Goal: Task Accomplishment & Management: Manage account settings

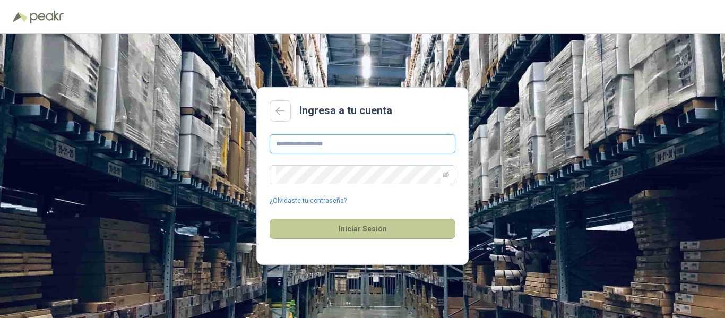
type input "**********"
click at [365, 230] on button "Iniciar Sesión" at bounding box center [363, 229] width 186 height 20
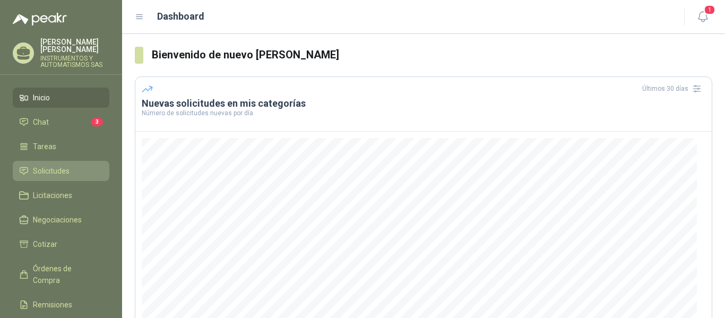
click at [57, 172] on span "Solicitudes" at bounding box center [51, 171] width 37 height 12
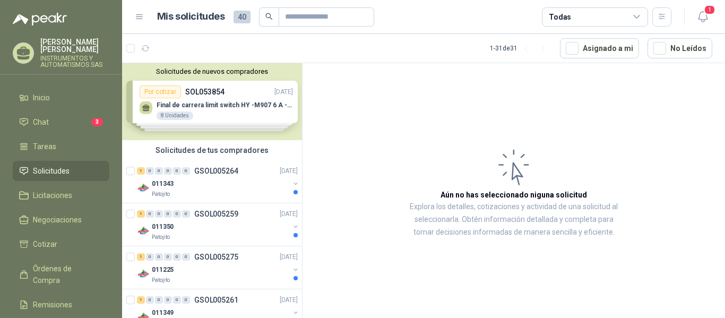
click at [259, 118] on div "Solicitudes de nuevos compradores Por cotizar SOL053854 [DATE] Final [PERSON_NA…" at bounding box center [212, 101] width 180 height 77
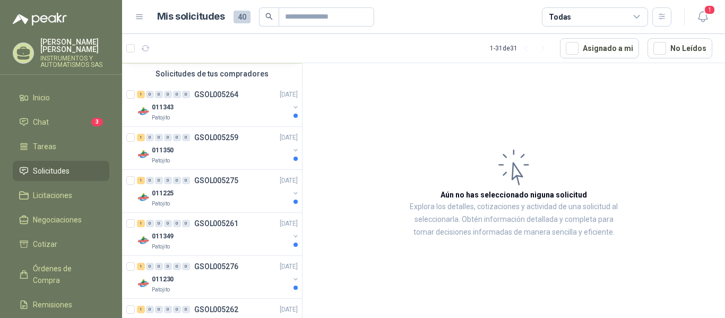
scroll to position [265, 0]
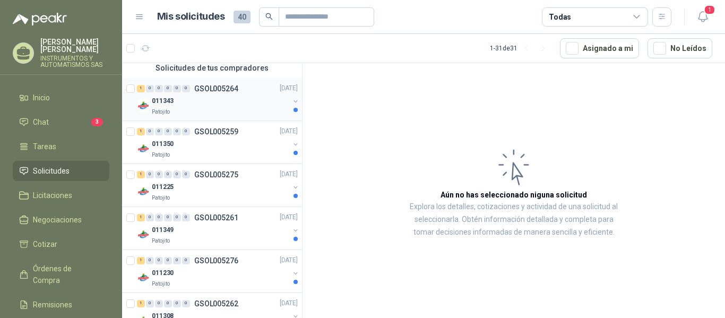
click at [216, 107] on div "011343" at bounding box center [221, 101] width 138 height 13
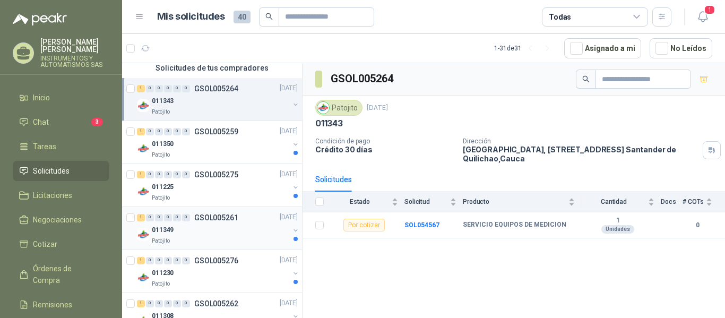
scroll to position [319, 0]
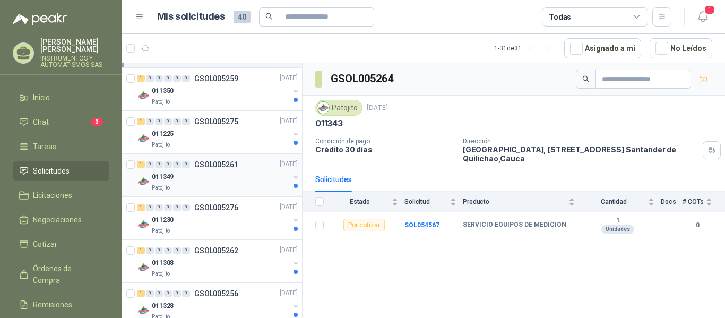
click at [207, 166] on p "GSOL005261" at bounding box center [216, 164] width 44 height 7
click at [195, 247] on p "GSOL005262" at bounding box center [216, 250] width 44 height 7
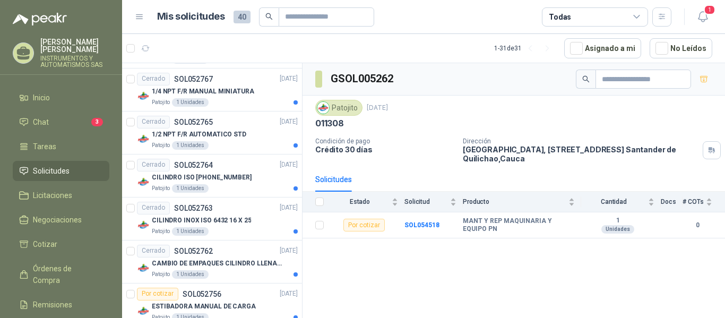
scroll to position [1009, 0]
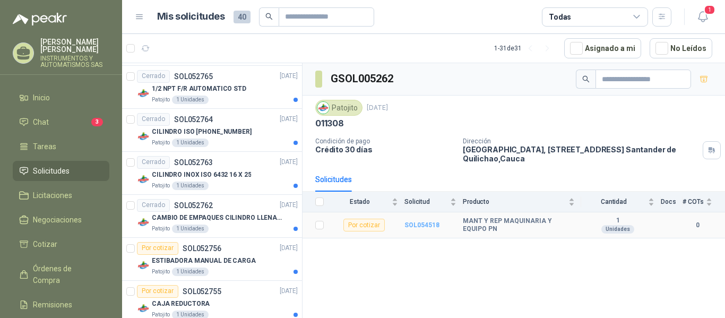
click at [426, 222] on b "SOL054518" at bounding box center [422, 224] width 35 height 7
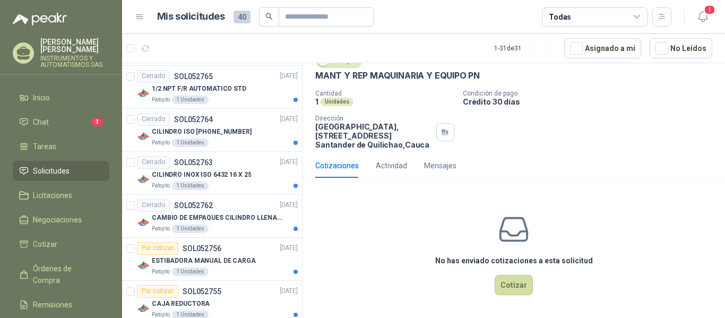
scroll to position [46, 0]
click at [51, 174] on span "Solicitudes" at bounding box center [51, 171] width 37 height 12
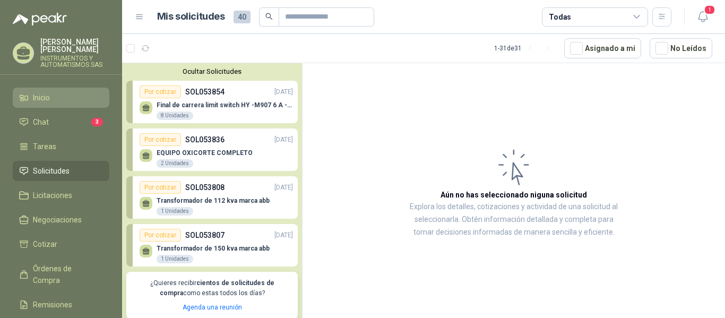
click at [27, 90] on link "Inicio" at bounding box center [61, 98] width 97 height 20
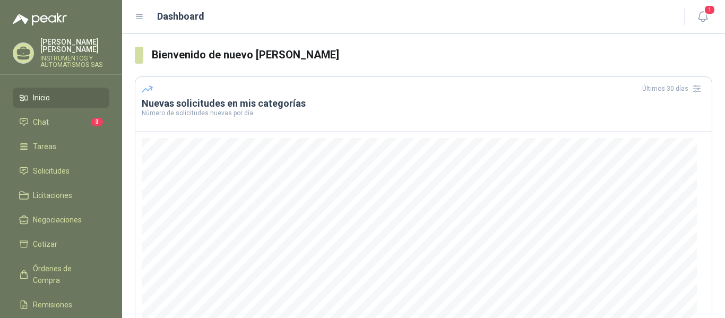
click at [75, 48] on p "[PERSON_NAME]" at bounding box center [74, 45] width 69 height 15
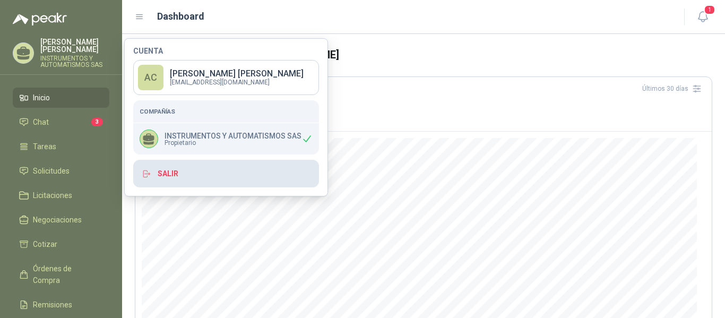
click at [165, 174] on button "Salir" at bounding box center [226, 174] width 186 height 28
